Goal: Find specific page/section: Find specific page/section

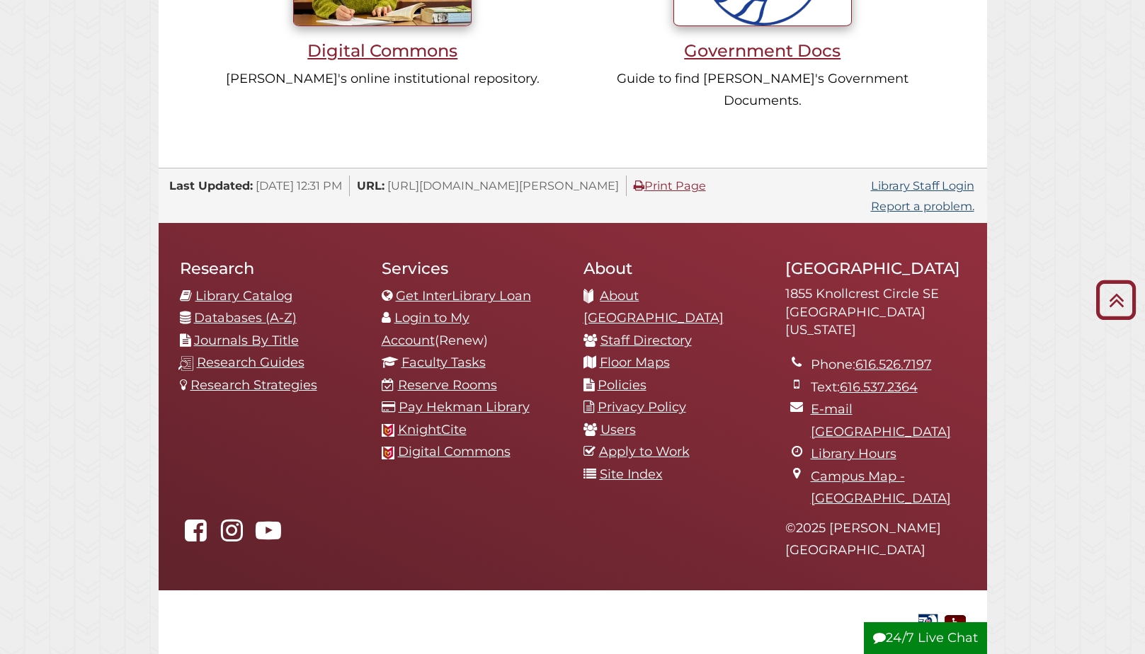
scroll to position [1425, 0]
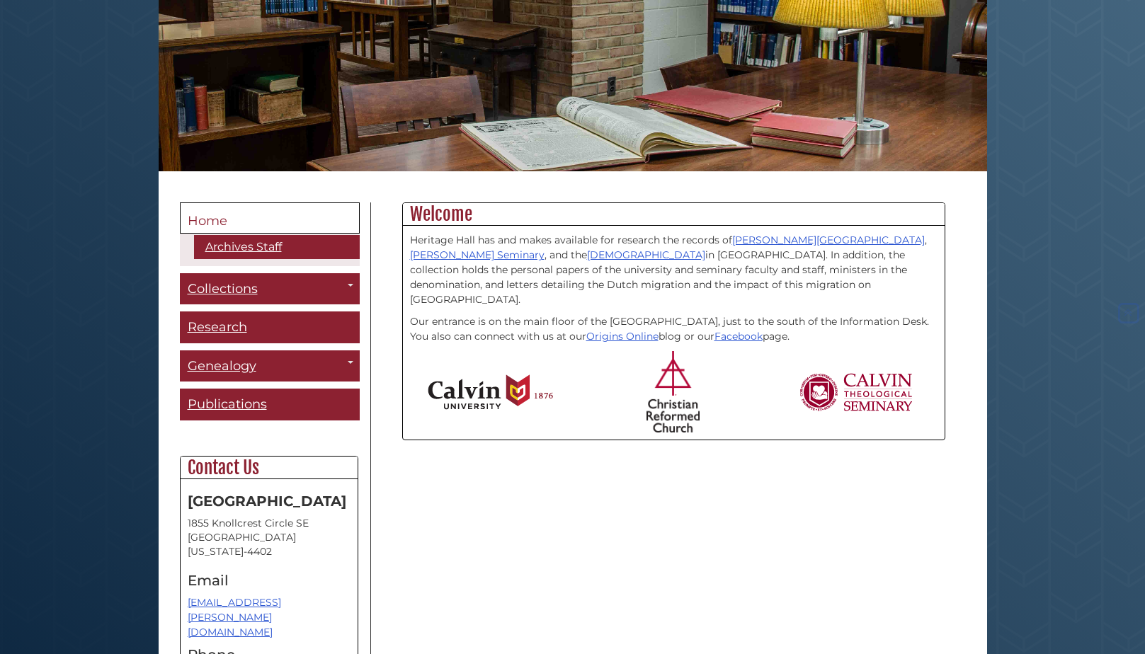
scroll to position [336, 0]
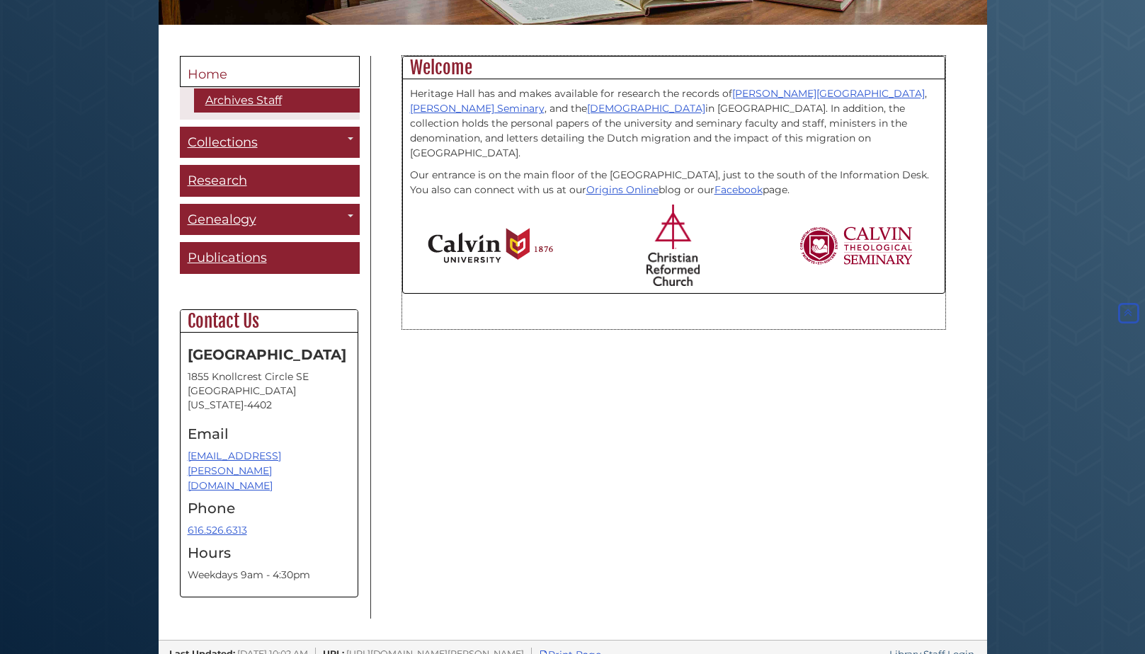
click at [833, 227] on img at bounding box center [856, 246] width 115 height 38
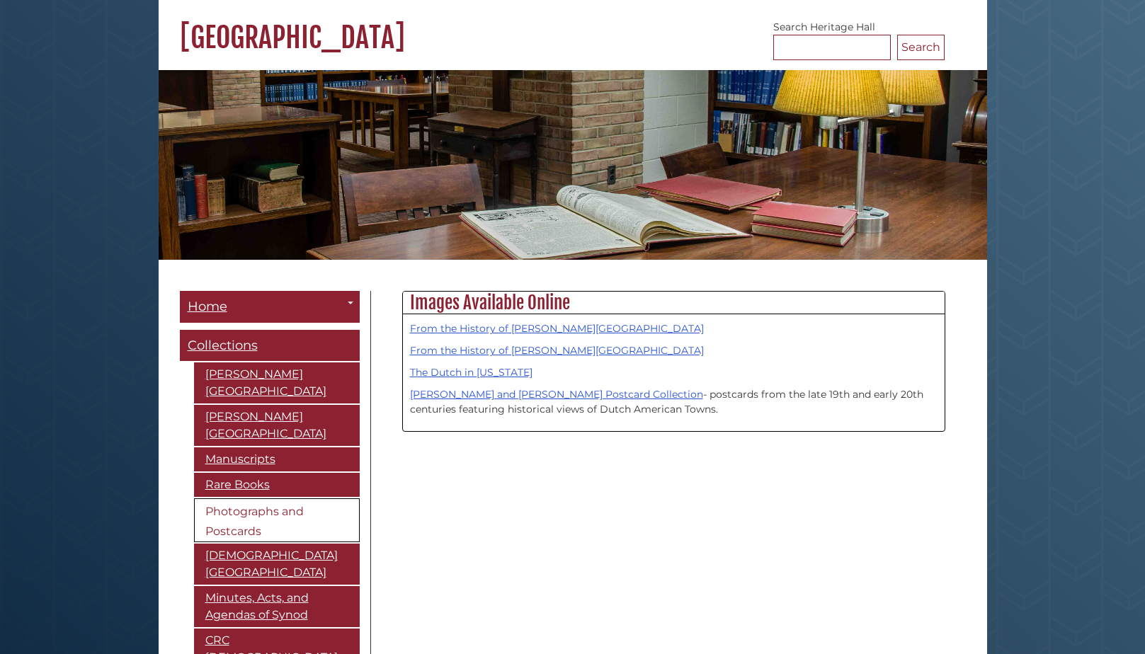
scroll to position [283, 0]
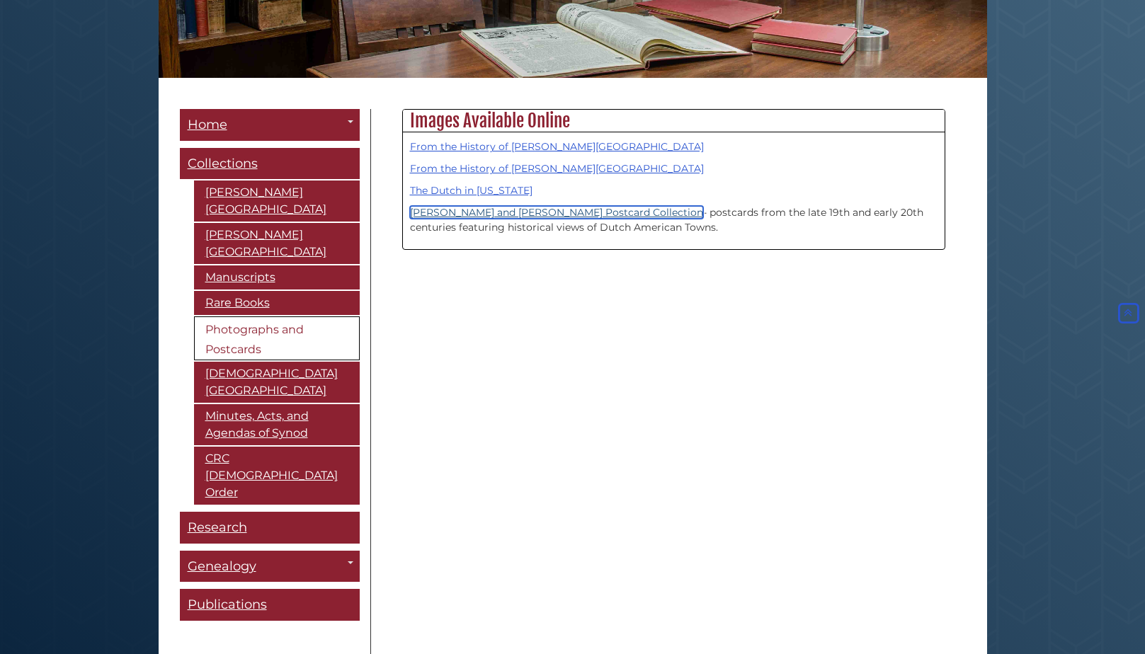
click at [515, 210] on link "Conrad and Dee Bult Postcard Collection" at bounding box center [556, 212] width 293 height 13
